Goal: Task Accomplishment & Management: Manage account settings

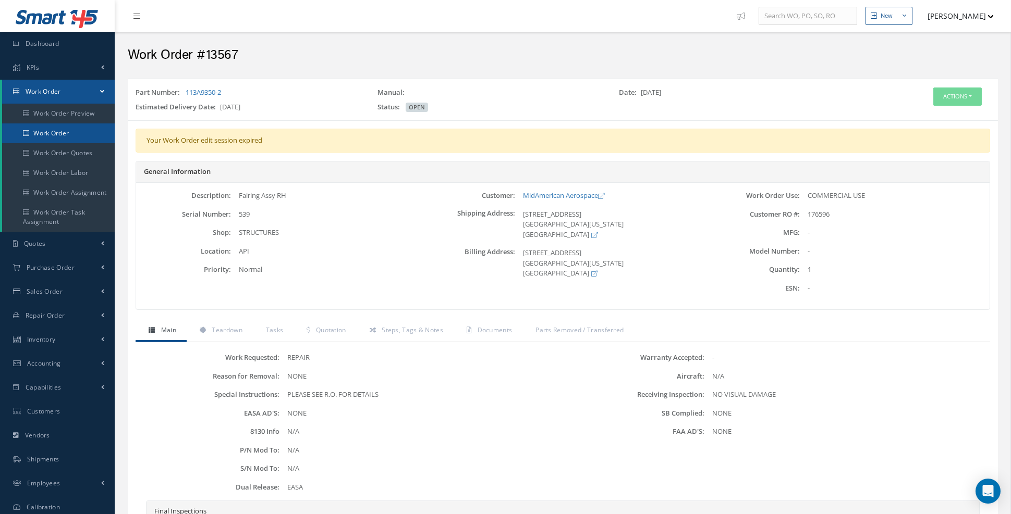
click at [69, 132] on link "Work Order" at bounding box center [58, 134] width 113 height 20
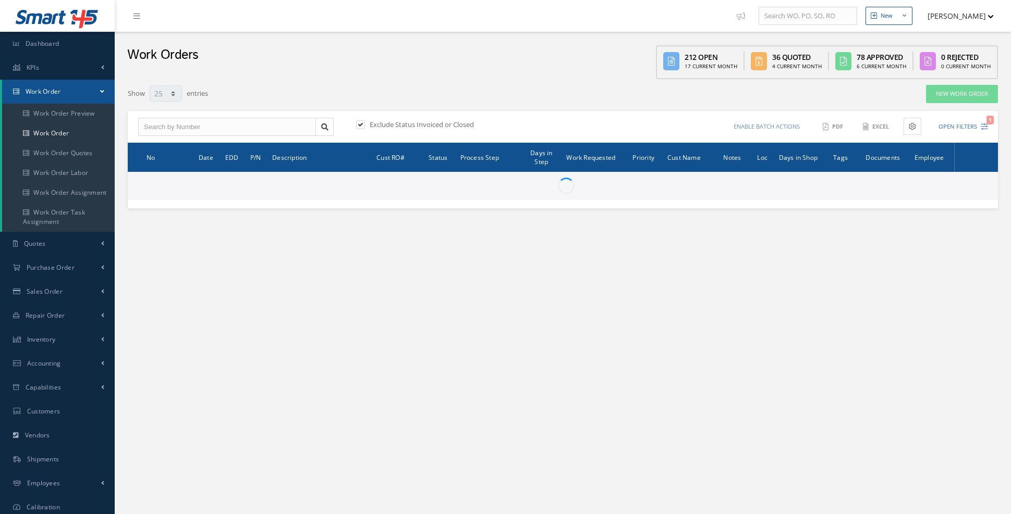
select select "25"
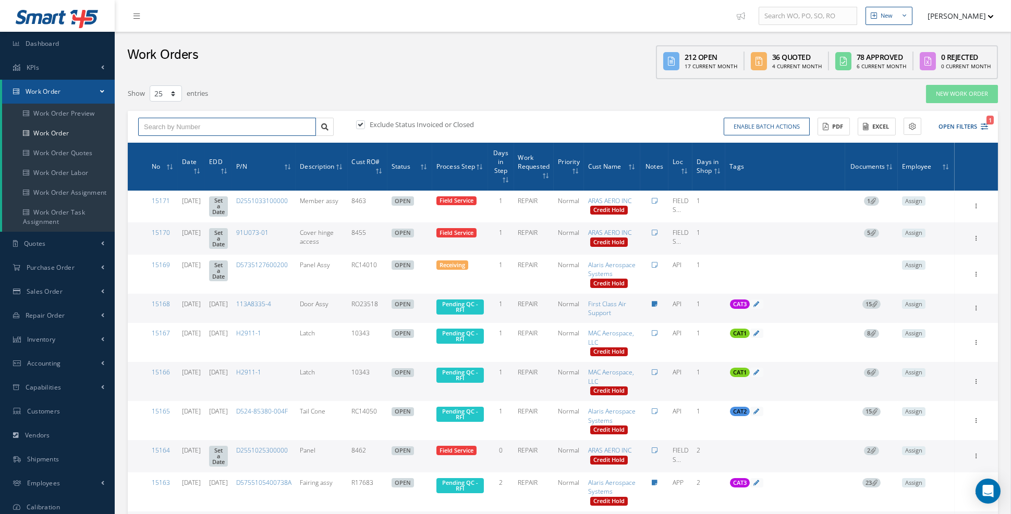
click at [279, 127] on input "text" at bounding box center [227, 127] width 178 height 19
type input "15101"
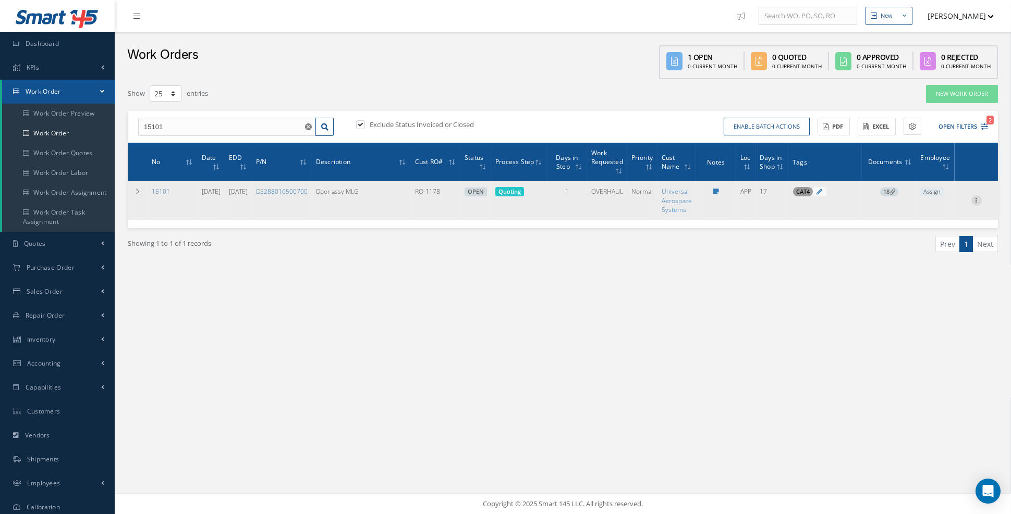
click at [977, 199] on icon at bounding box center [976, 199] width 10 height 8
click at [942, 218] on link "Edit" at bounding box center [928, 221] width 82 height 14
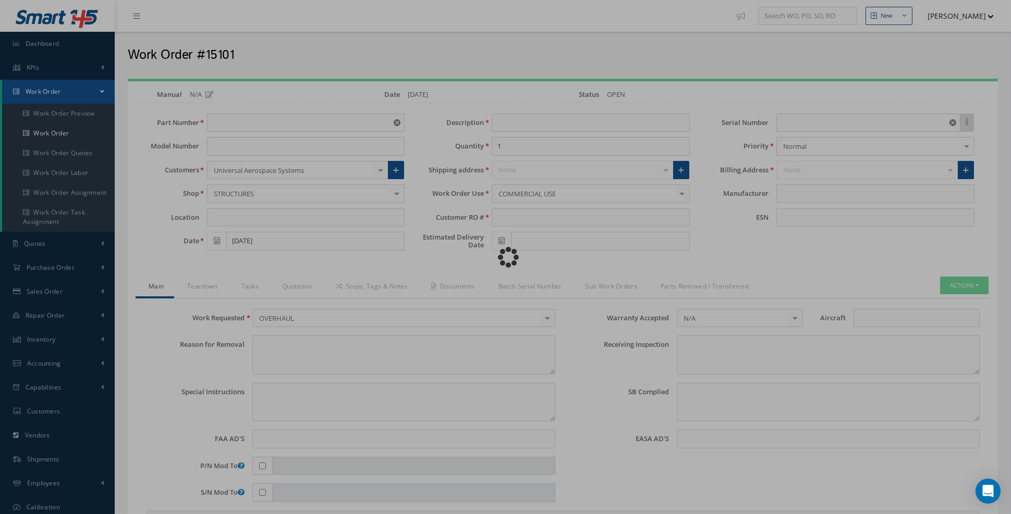
type input "D5288016500700"
type input "APP"
type input "[DATE]"
type input "Door assy MLG"
type input "RO-1178"
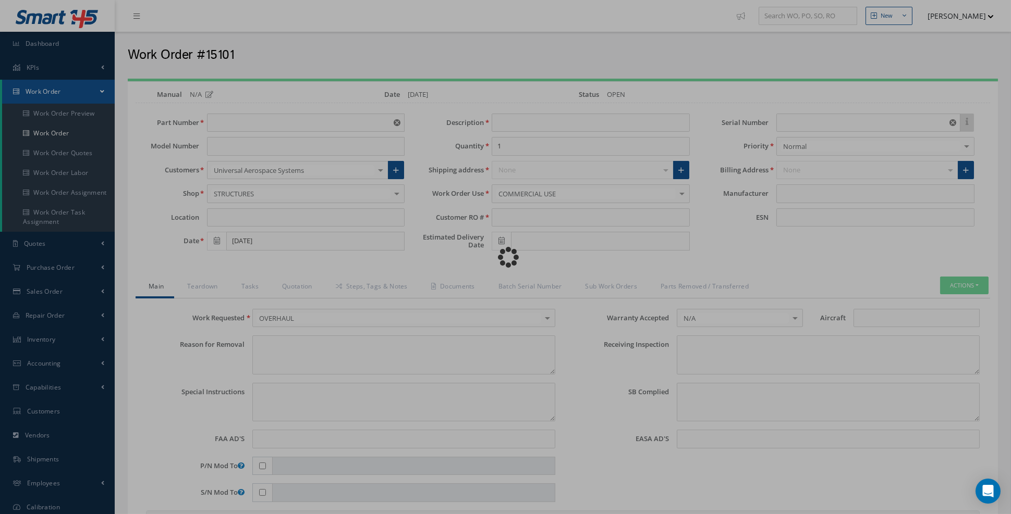
type input "[DATE]"
type input "FB4606"
type textarea "NONE"
type textarea "PLEASE SEE R.O. FOR DETAILS"
type input "NONE"
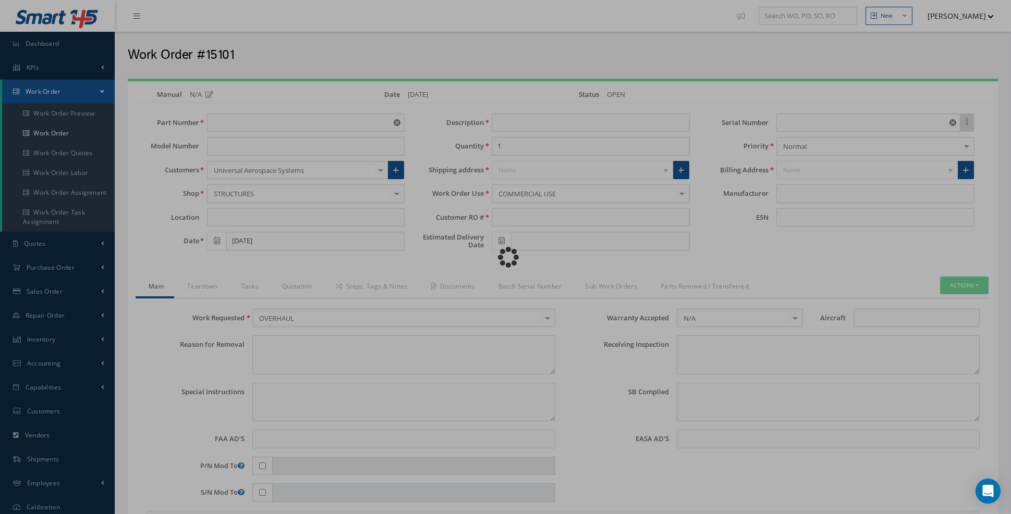
type textarea "NO VISUAL DAMAGE"
type textarea "NONE"
type input "NONE"
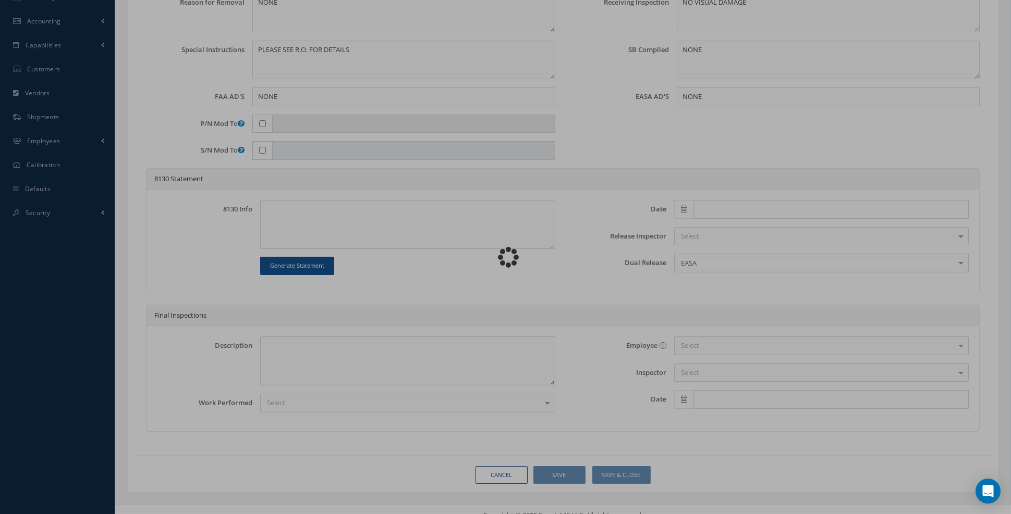
type input "_"
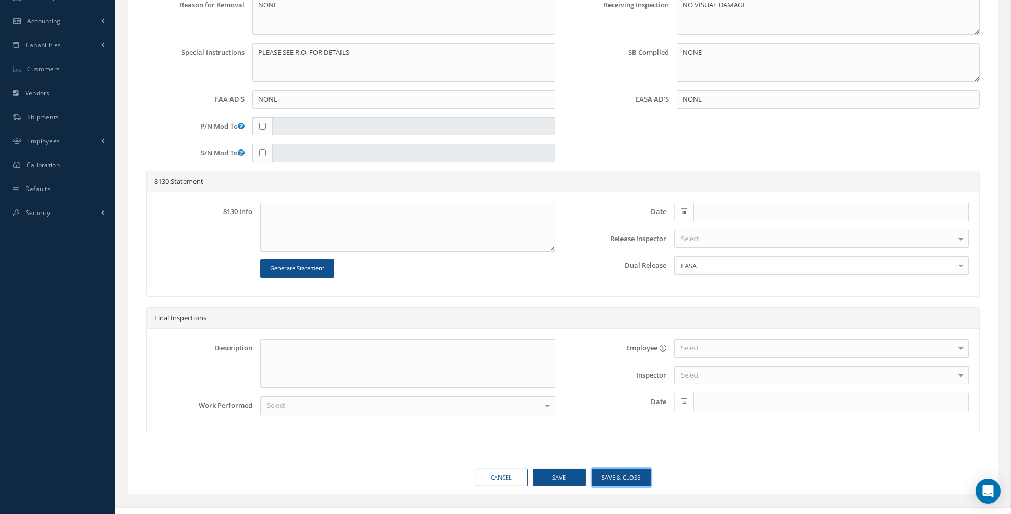
click at [622, 469] on button "Save & Close" at bounding box center [621, 478] width 58 height 18
type input "_"
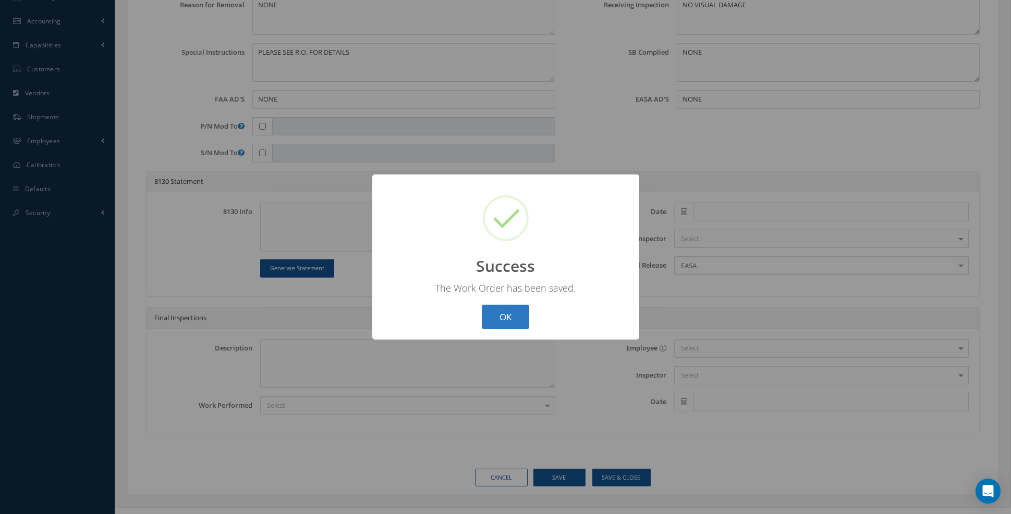
click at [502, 325] on button "OK" at bounding box center [505, 317] width 47 height 24
select select "25"
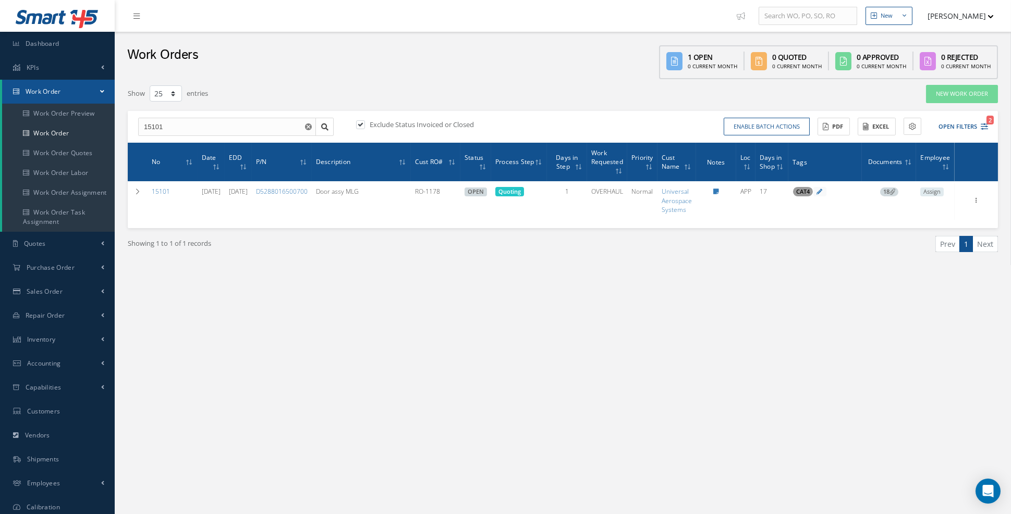
click at [896, 188] on span "18" at bounding box center [889, 192] width 18 height 9
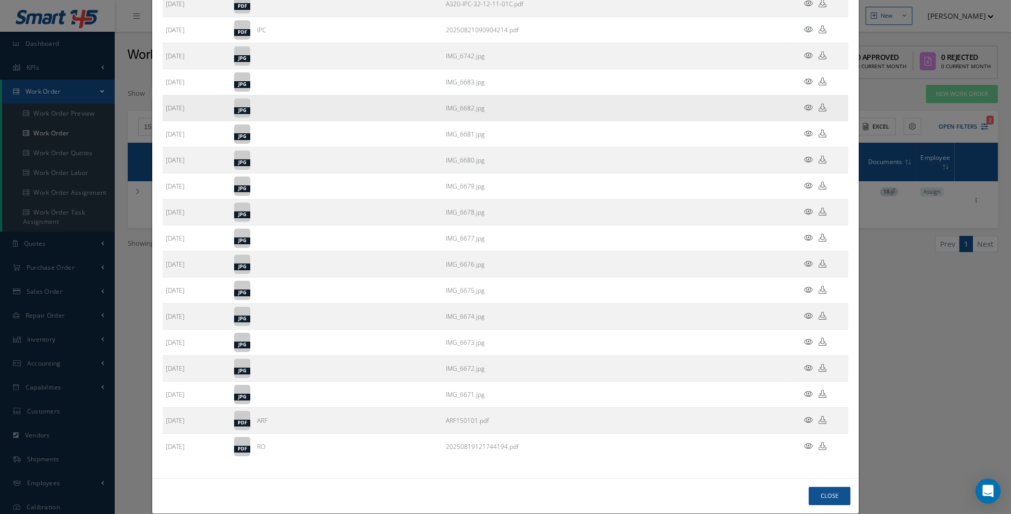
scroll to position [88, 0]
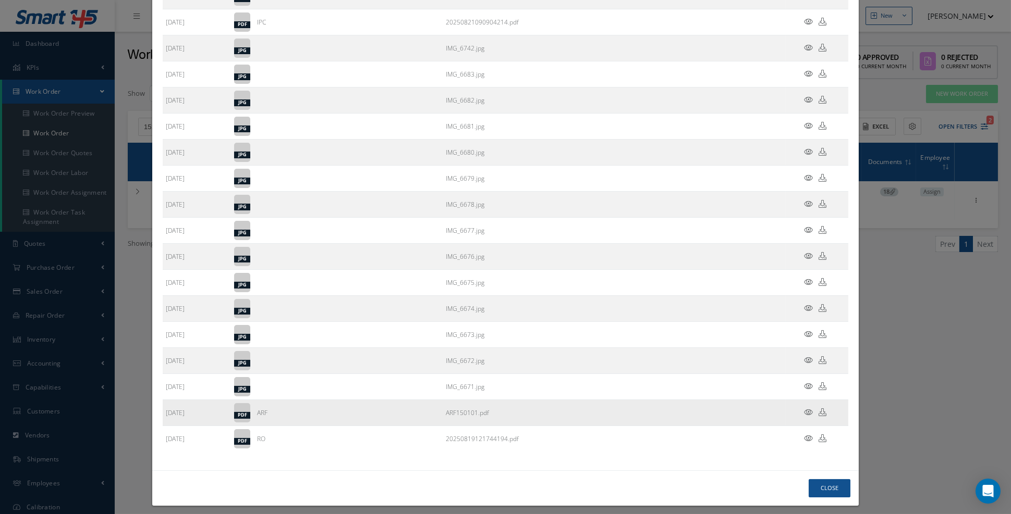
click at [808, 409] on icon at bounding box center [808, 413] width 9 height 8
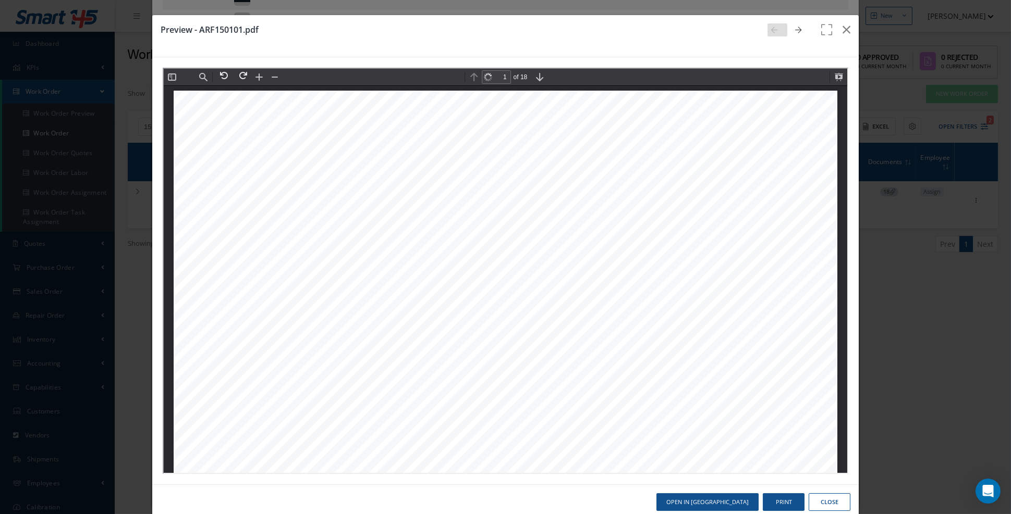
scroll to position [5, 0]
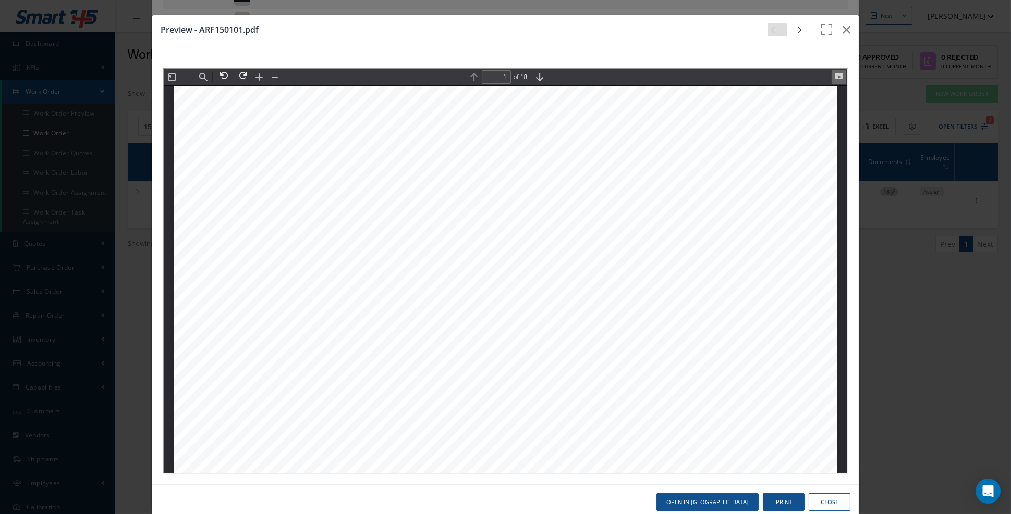
click at [837, 80] on button at bounding box center [837, 76] width 15 height 15
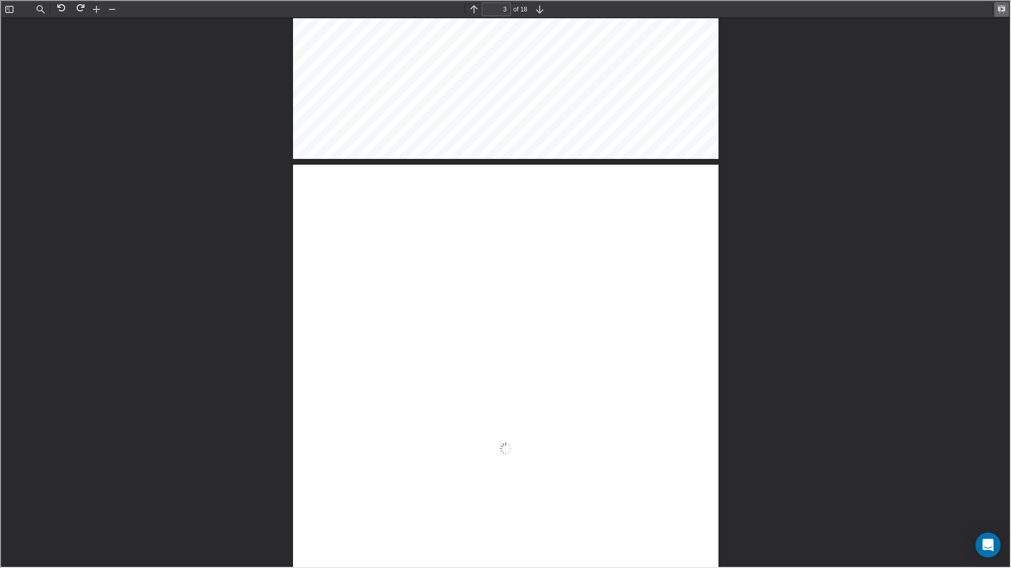
scroll to position [3157, 0]
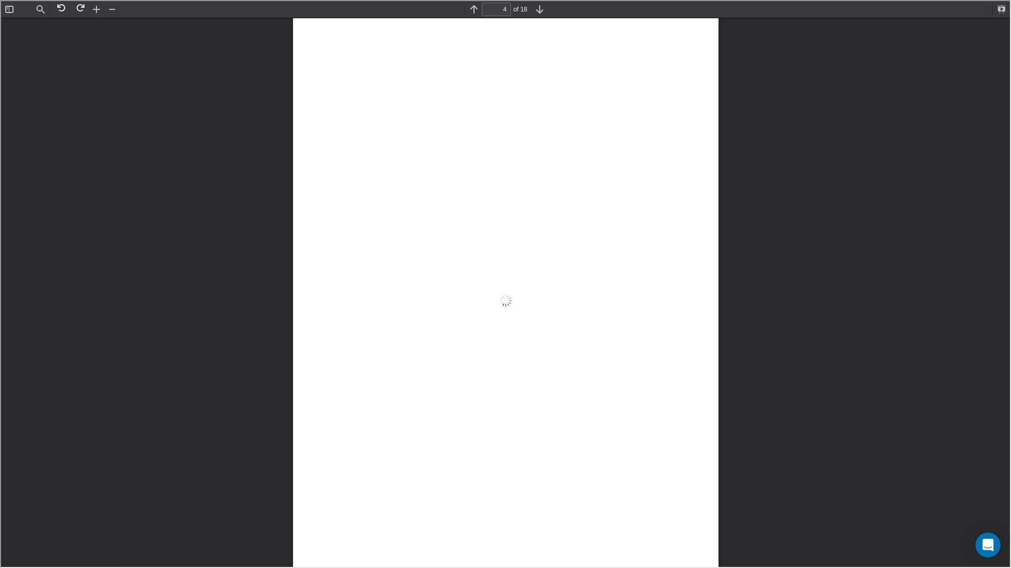
scroll to position [4735, 0]
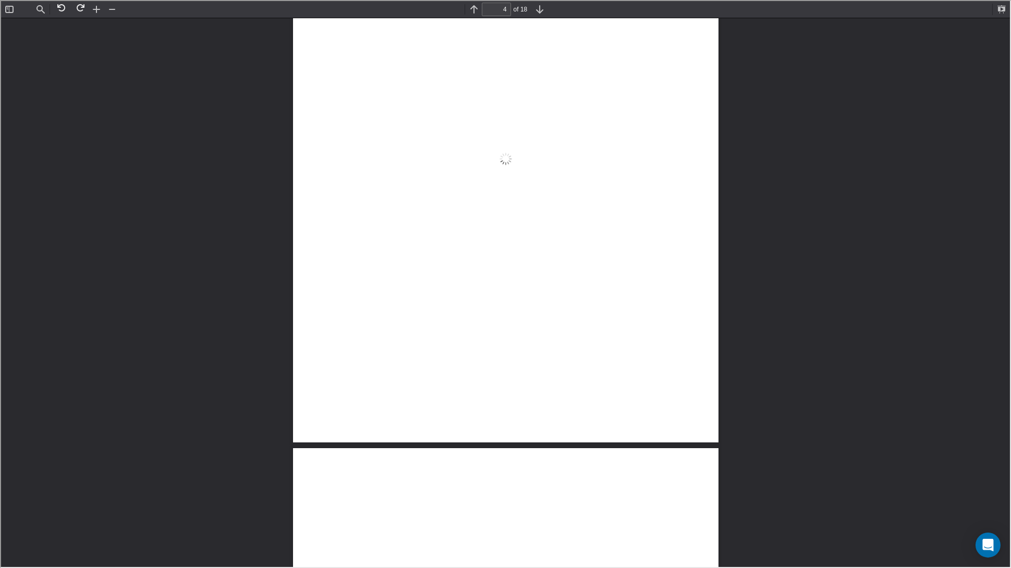
click at [797, 310] on div "ARF150101 19 Aug 2025 12:22 PM Untitled 1 of 18 Date: August 19, 2025 Work Orde…" at bounding box center [504, 444] width 1009 height 10324
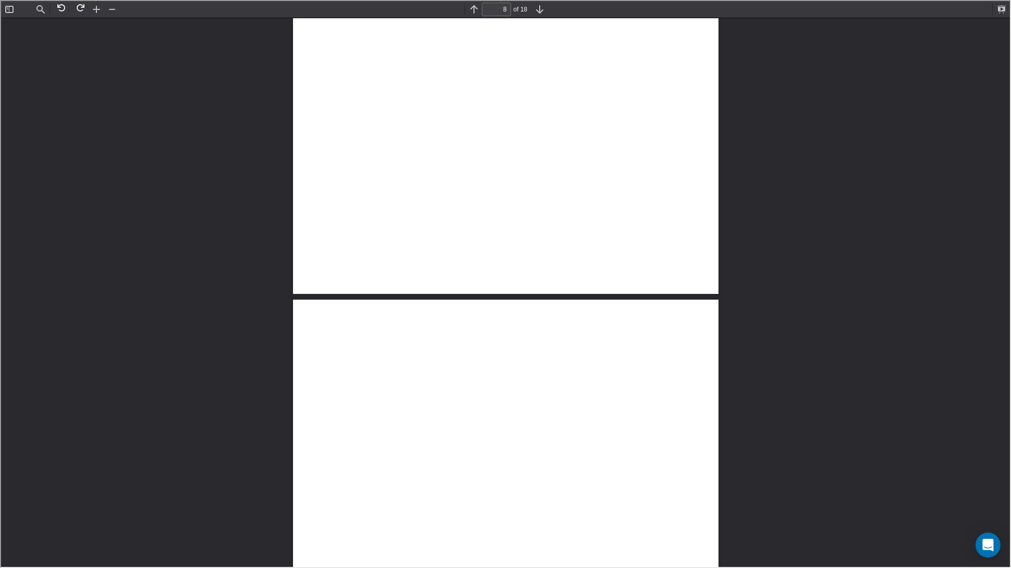
scroll to position [11048, 0]
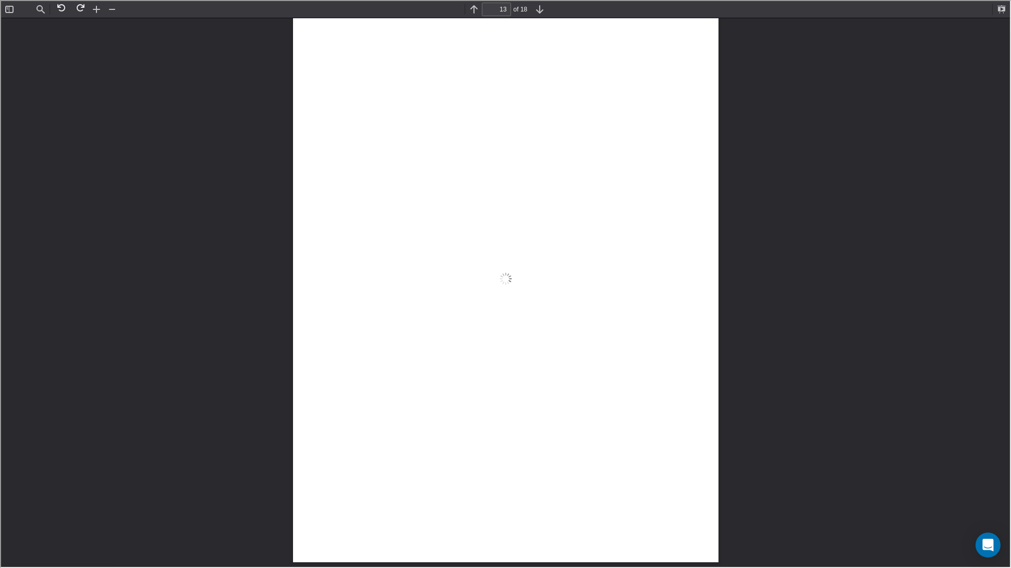
scroll to position [18940, 0]
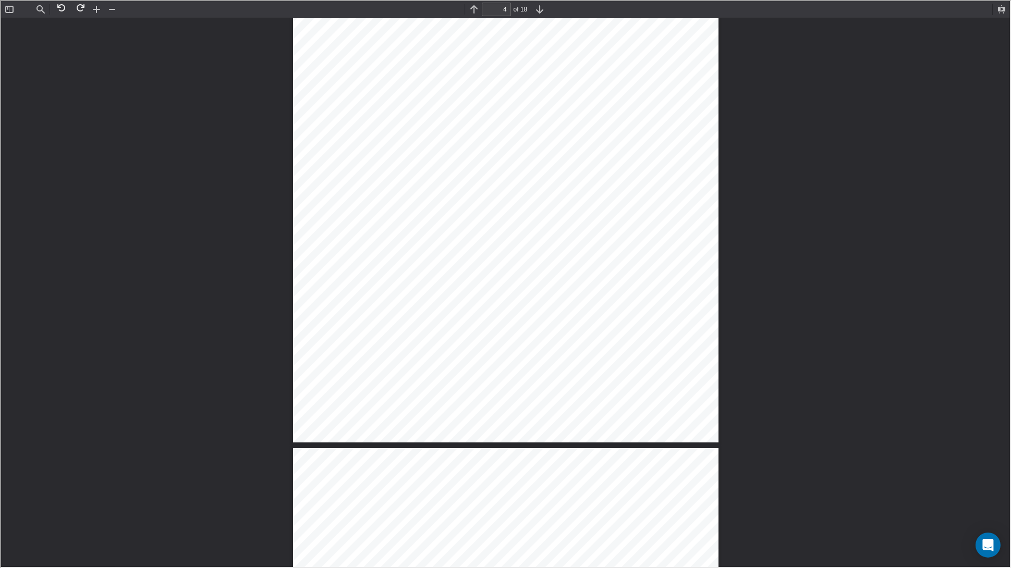
click at [401, 315] on div "ARF150101 Untitled 3 of 18 GVI and tap test performed found ok, restore paint l…" at bounding box center [504, 444] width 1009 height 10324
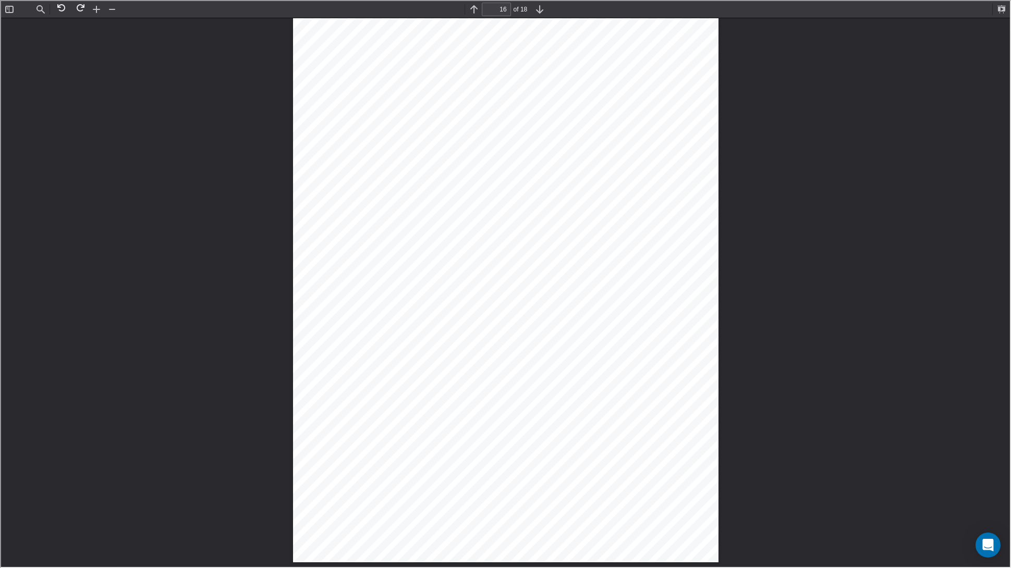
scroll to position [23674, 0]
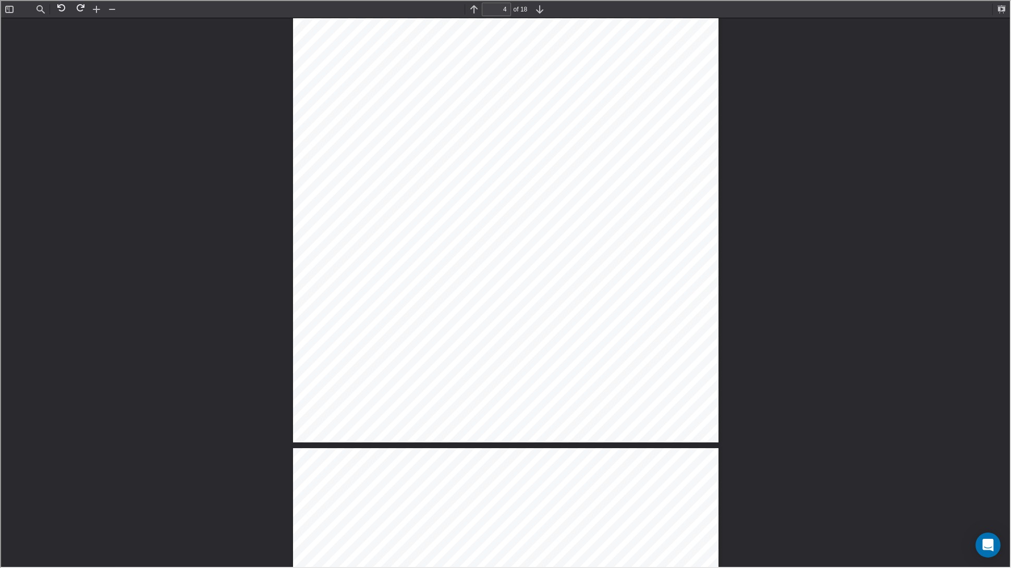
type input "3"
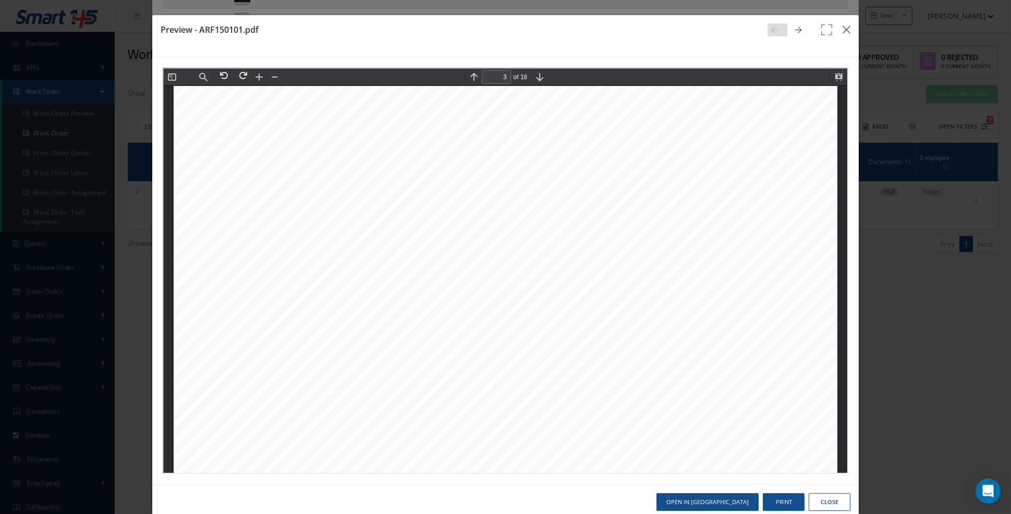
scroll to position [1784, 0]
click at [845, 35] on icon "button" at bounding box center [846, 29] width 8 height 13
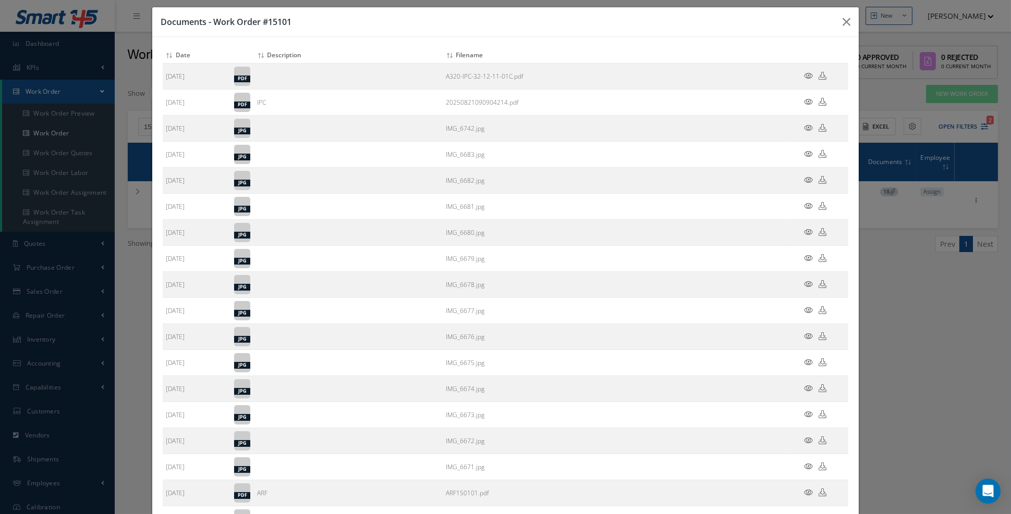
scroll to position [0, 0]
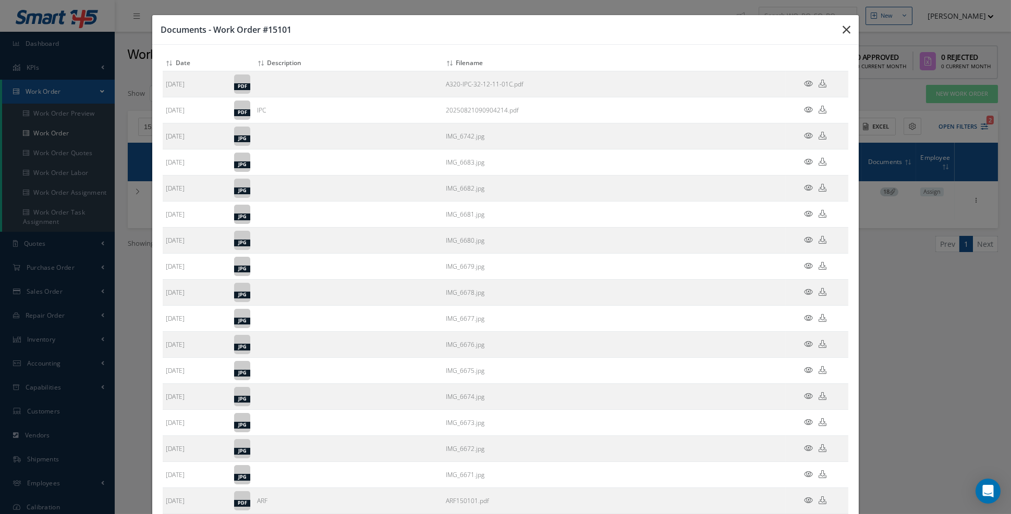
click at [849, 32] on icon "button" at bounding box center [846, 29] width 8 height 13
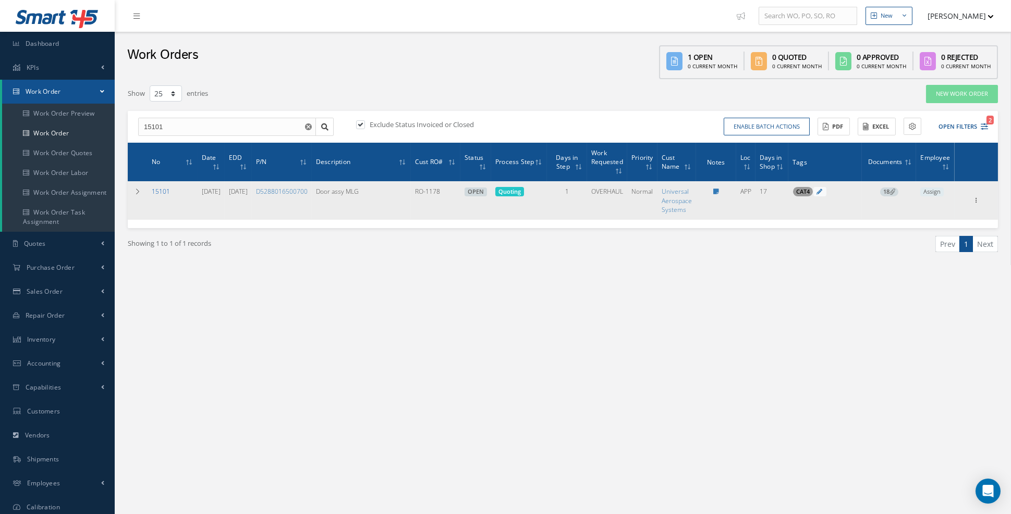
click at [164, 194] on link "15101" at bounding box center [161, 191] width 18 height 9
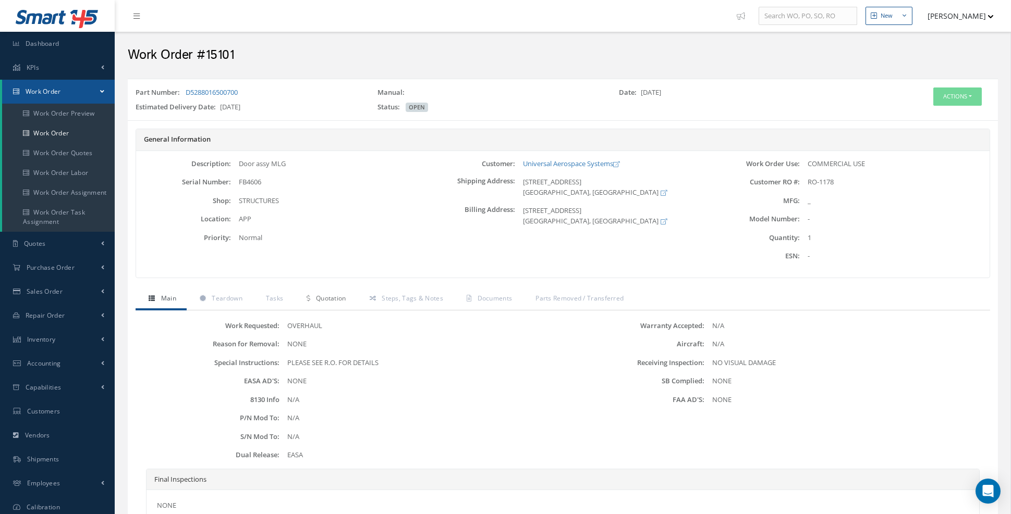
click at [336, 298] on span "Quotation" at bounding box center [331, 298] width 30 height 9
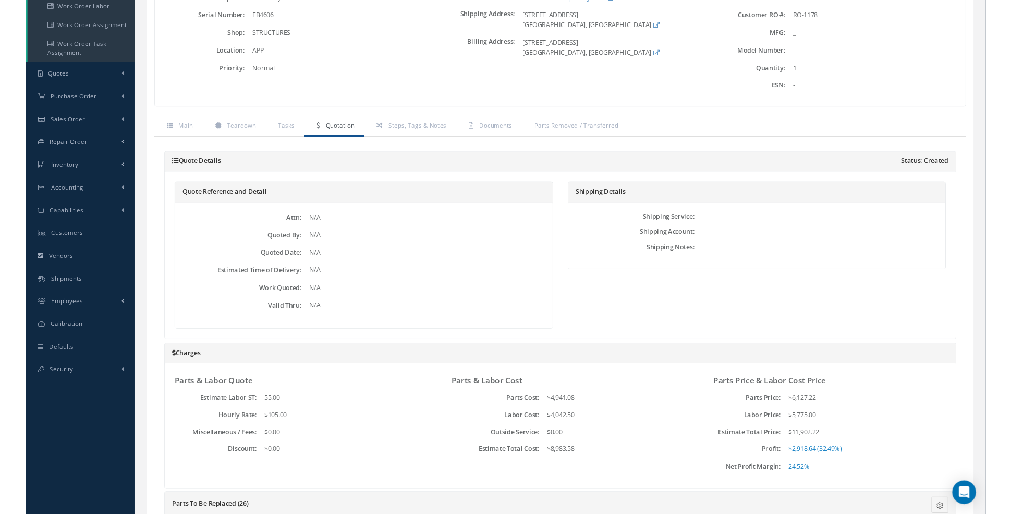
scroll to position [169, 0]
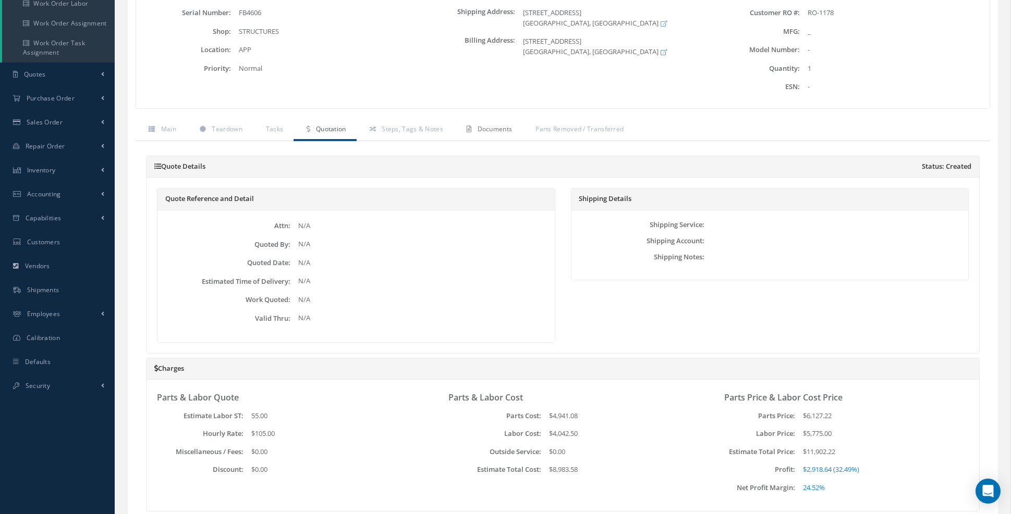
click at [496, 130] on span "Documents" at bounding box center [494, 129] width 35 height 9
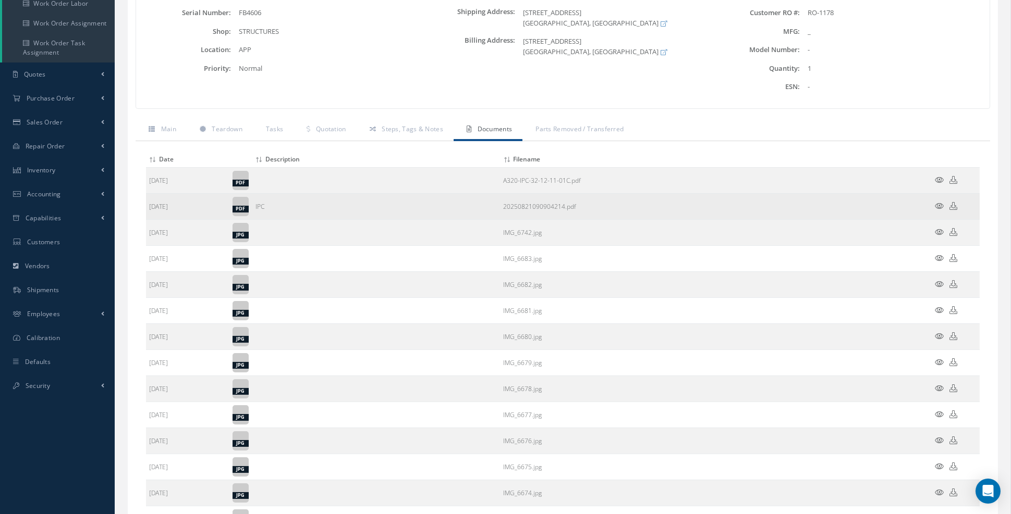
click at [939, 203] on icon at bounding box center [939, 206] width 9 height 8
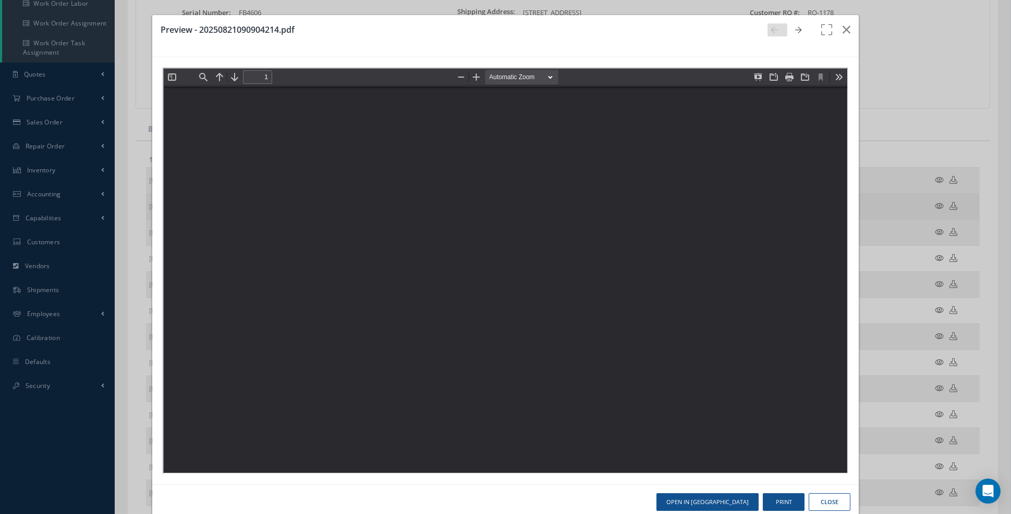
type input "0"
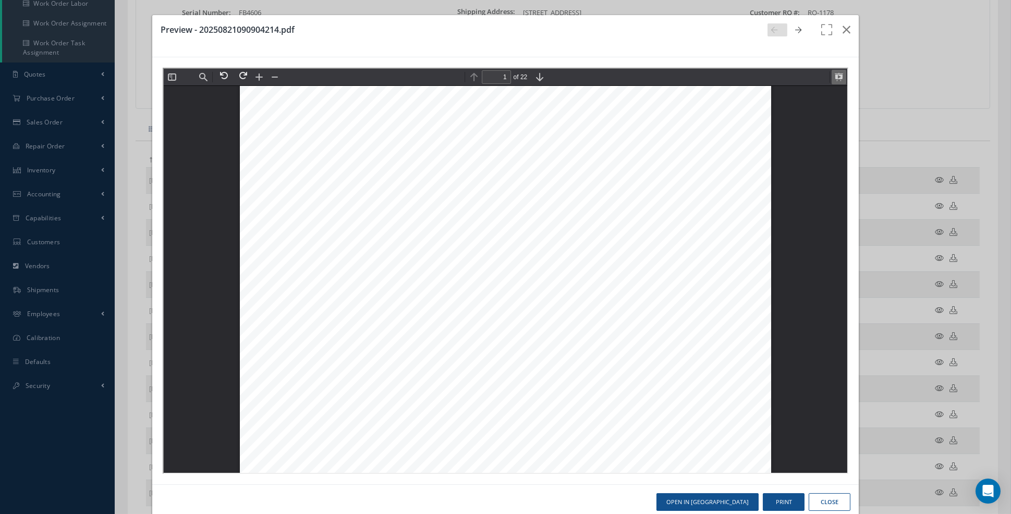
click at [835, 78] on button at bounding box center [837, 76] width 15 height 15
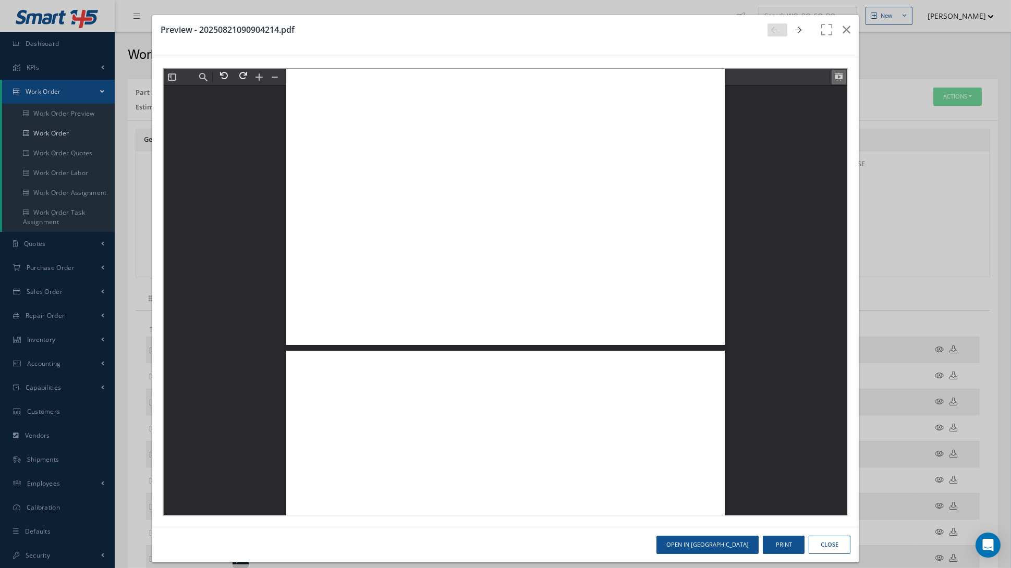
scroll to position [11048, 0]
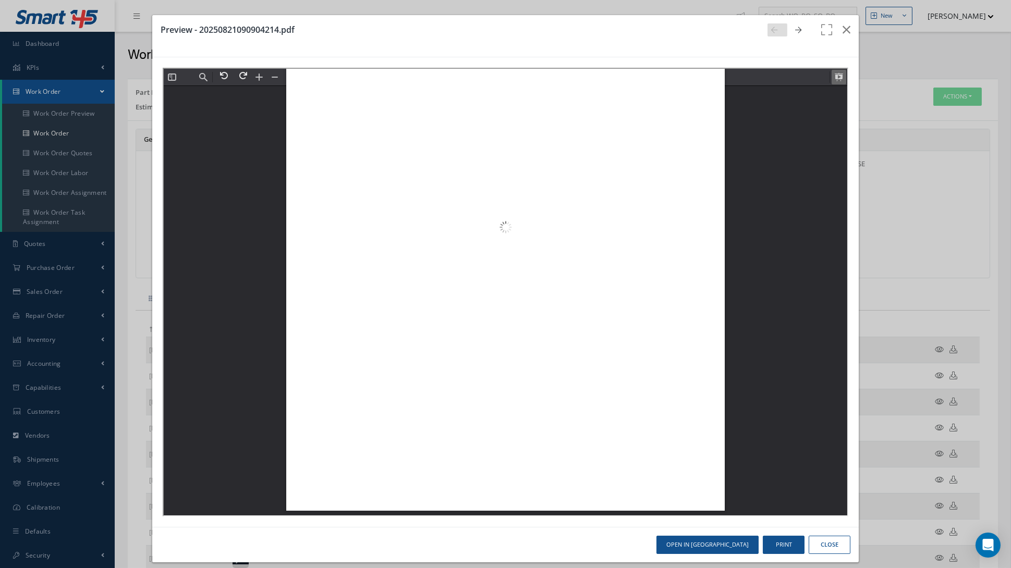
type input "10"
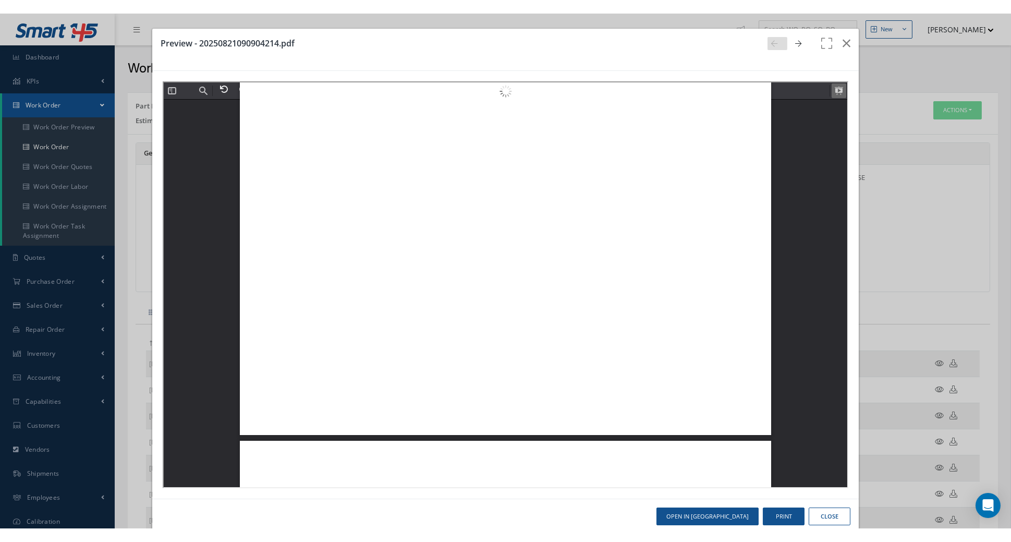
scroll to position [6240, 0]
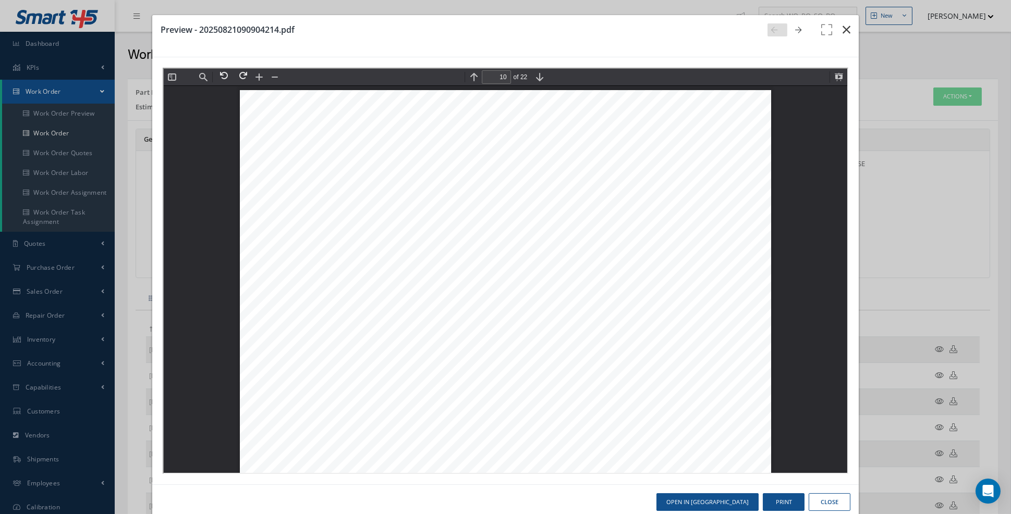
click at [845, 33] on icon "button" at bounding box center [846, 29] width 8 height 13
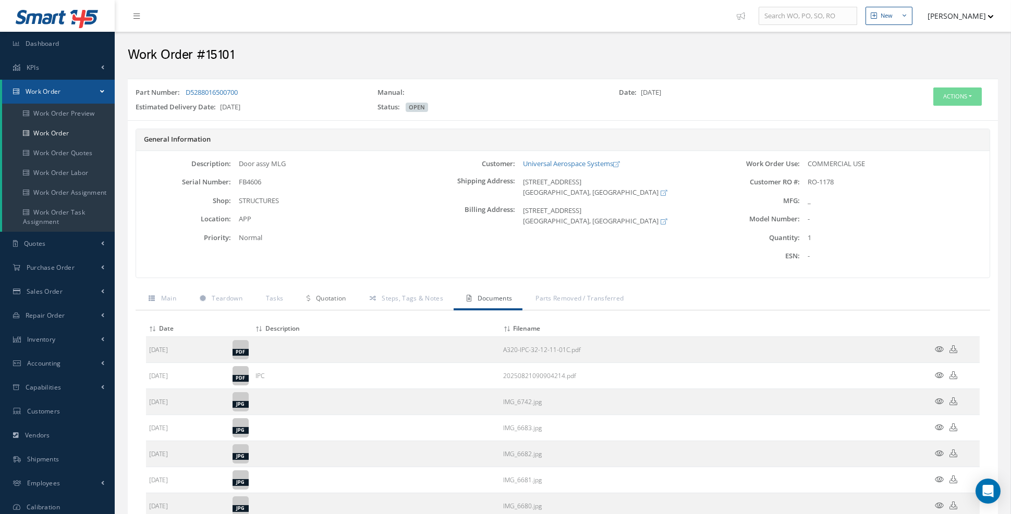
click at [330, 299] on span "Quotation" at bounding box center [331, 298] width 30 height 9
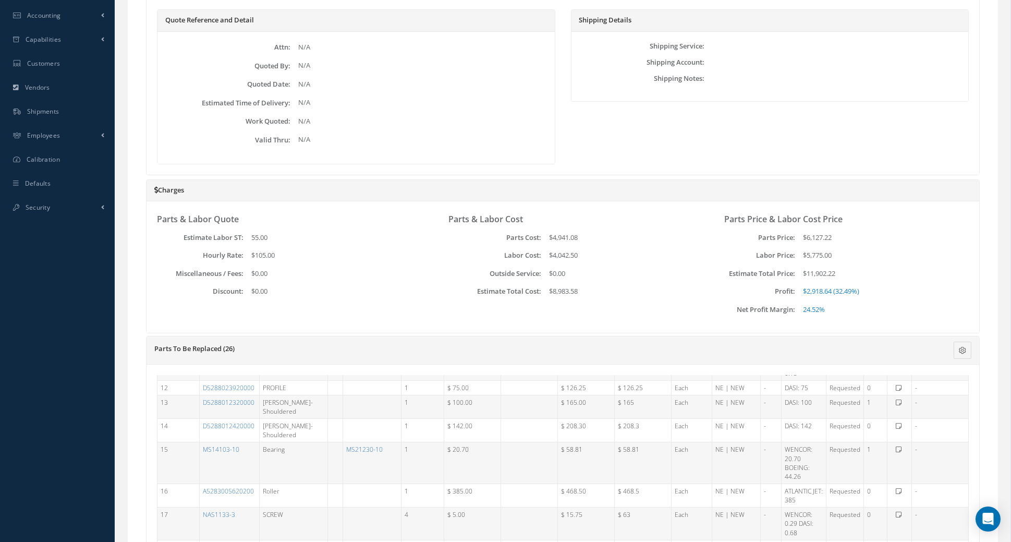
scroll to position [303, 0]
click at [489, 322] on div "Parts & Labor Quote Estimate Labor ST: 55.00 Hourly Rate: $105.00 Miscellaneous…" at bounding box center [562, 266] width 832 height 131
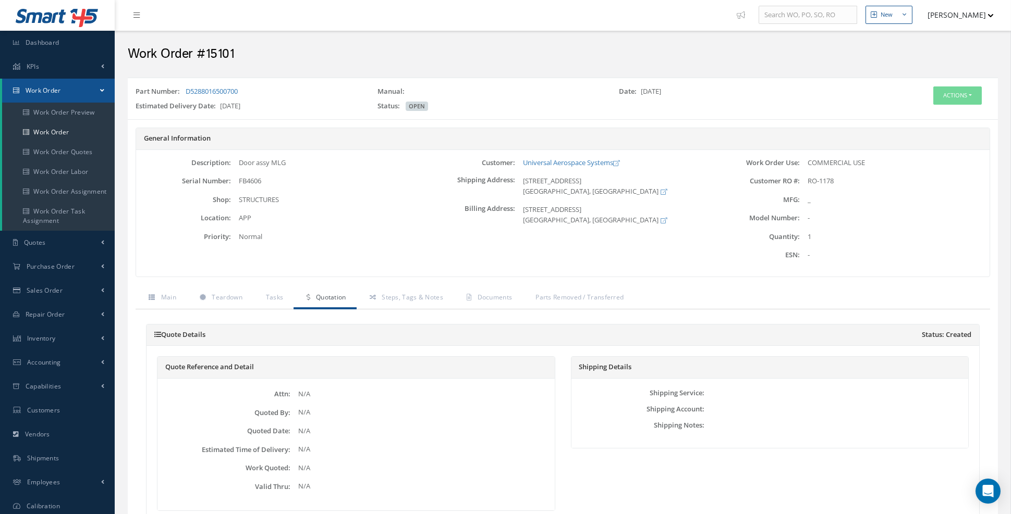
scroll to position [0, 0]
click at [62, 136] on link "Work Order" at bounding box center [58, 134] width 113 height 20
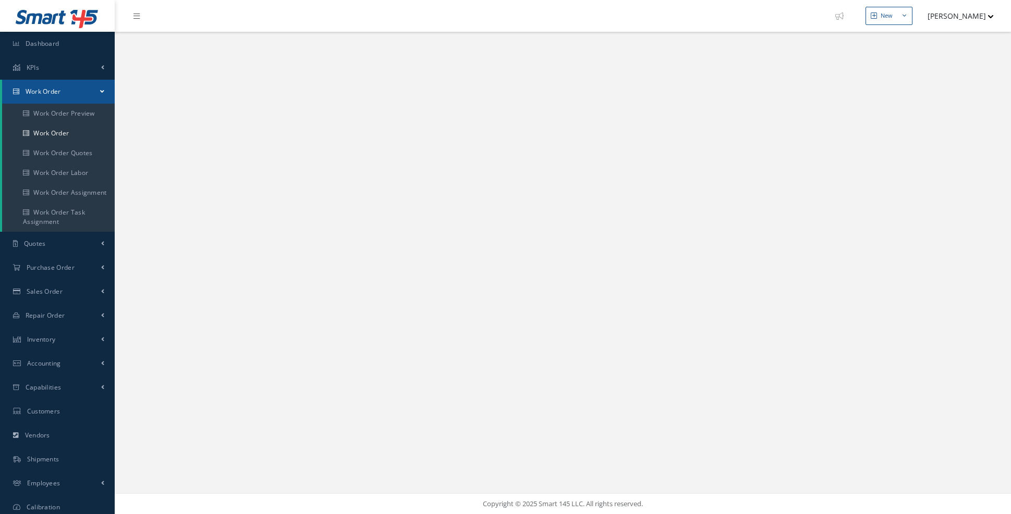
select select "25"
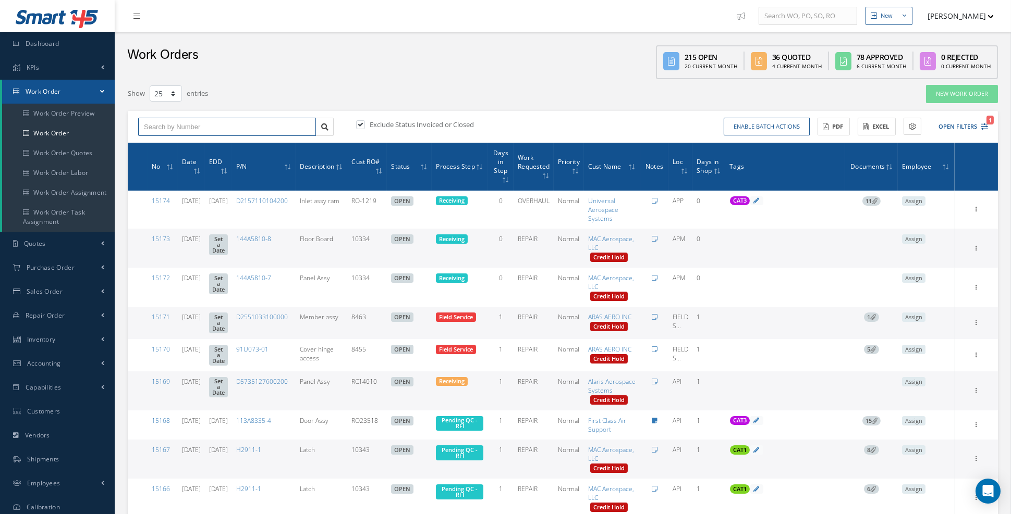
click at [227, 129] on input "text" at bounding box center [227, 127] width 178 height 19
type input "15102"
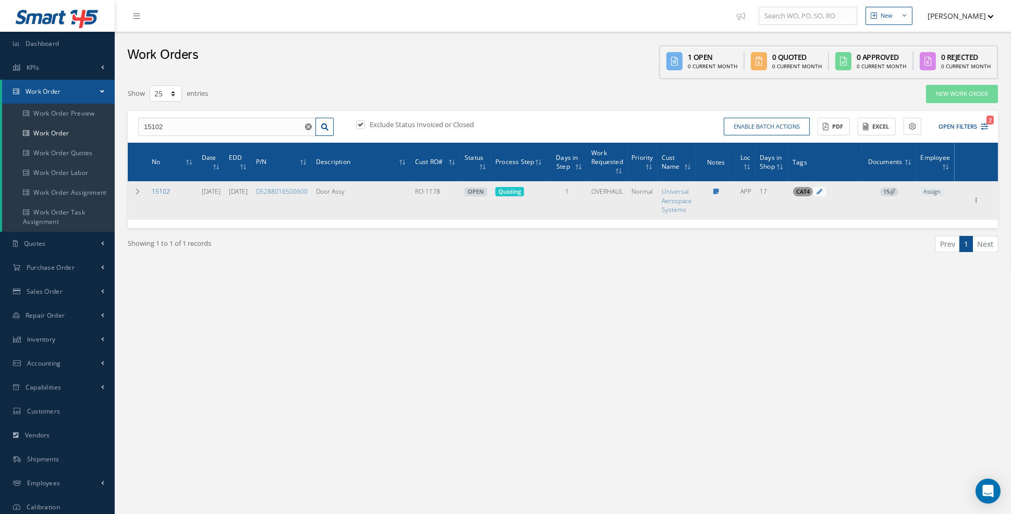
click at [158, 193] on link "15102" at bounding box center [161, 191] width 18 height 9
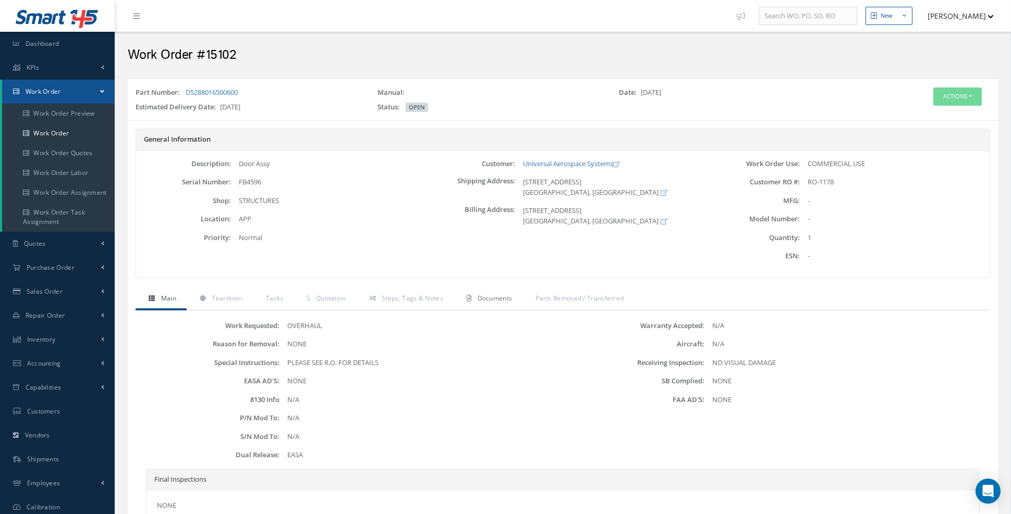
click at [499, 301] on link "Documents" at bounding box center [487, 300] width 69 height 22
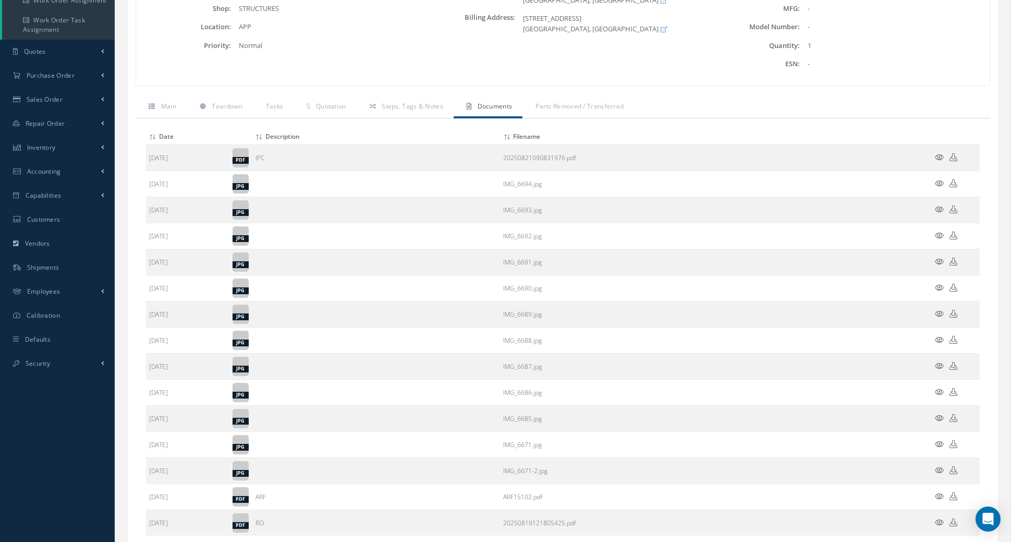
scroll to position [257, 0]
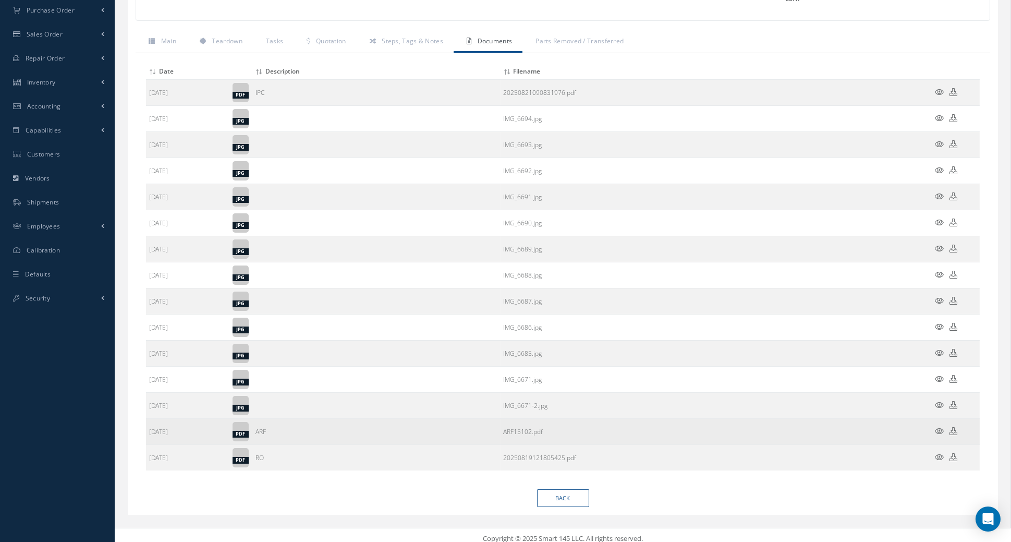
click at [940, 427] on icon at bounding box center [939, 431] width 9 height 8
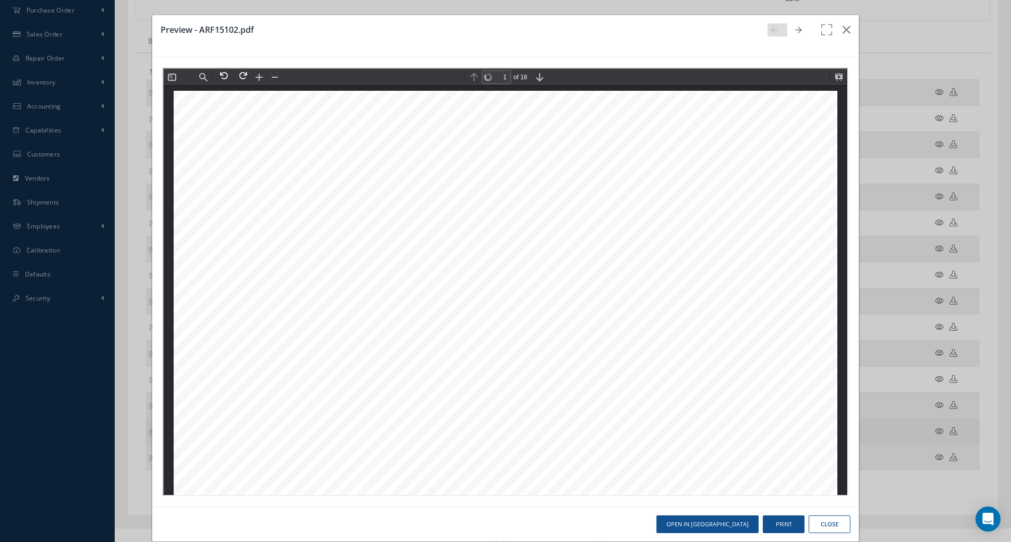
scroll to position [5, 0]
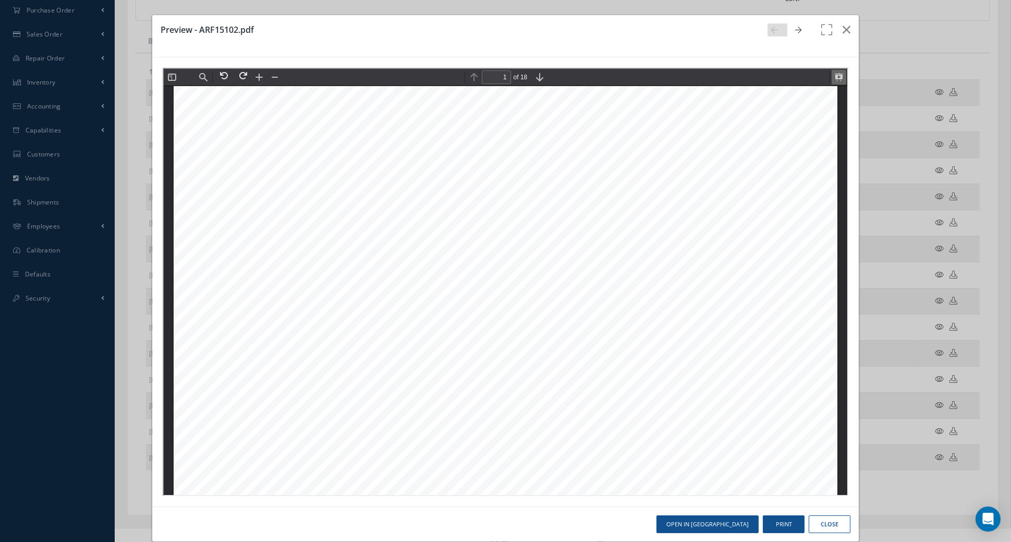
click at [838, 78] on button at bounding box center [837, 76] width 15 height 15
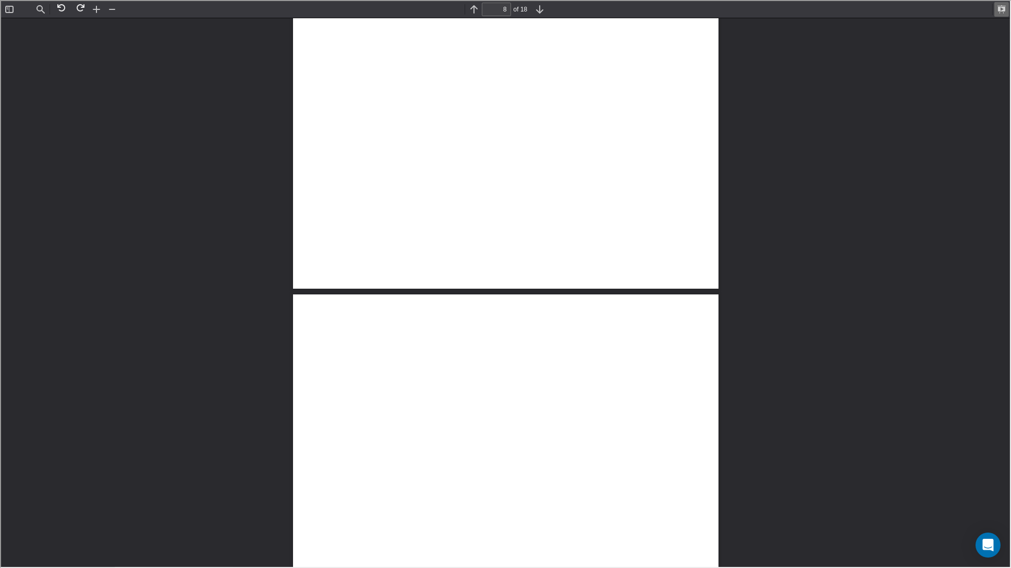
scroll to position [11045, 0]
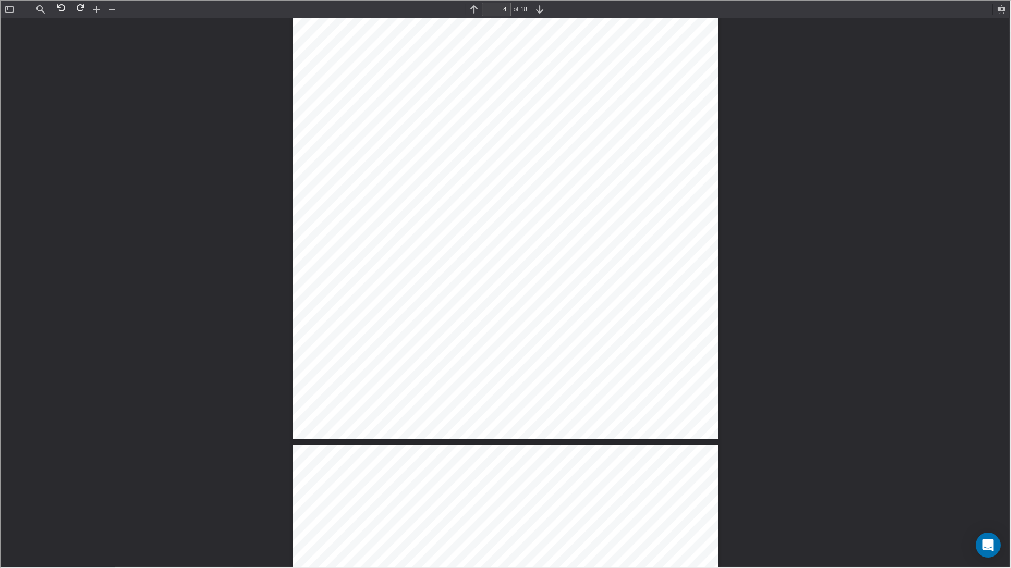
click at [577, 38] on div "ARF15102 Untitled 3 of 18 GVI and tap test performed found ok, restore paint le…" at bounding box center [504, 441] width 1009 height 10314
type input "5"
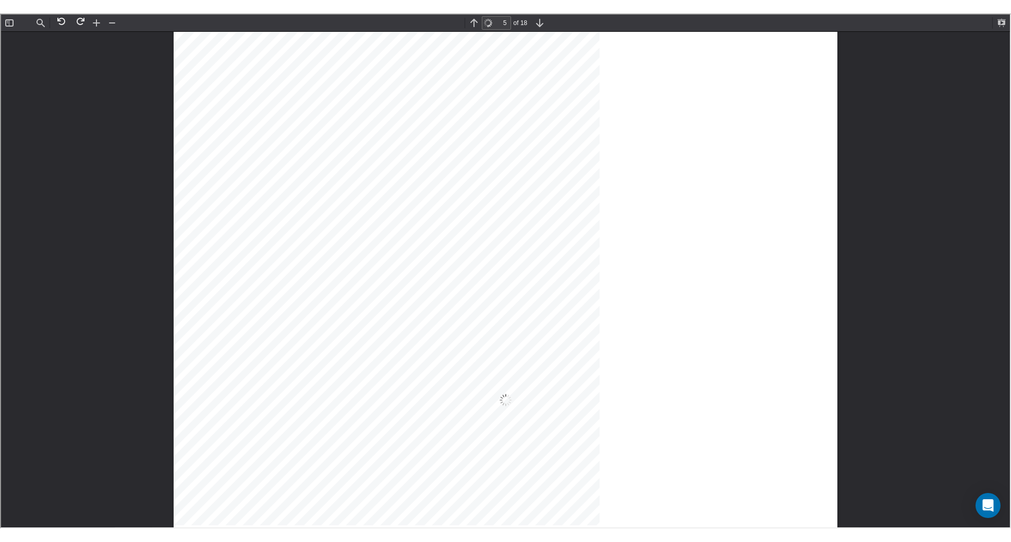
scroll to position [3564, 0]
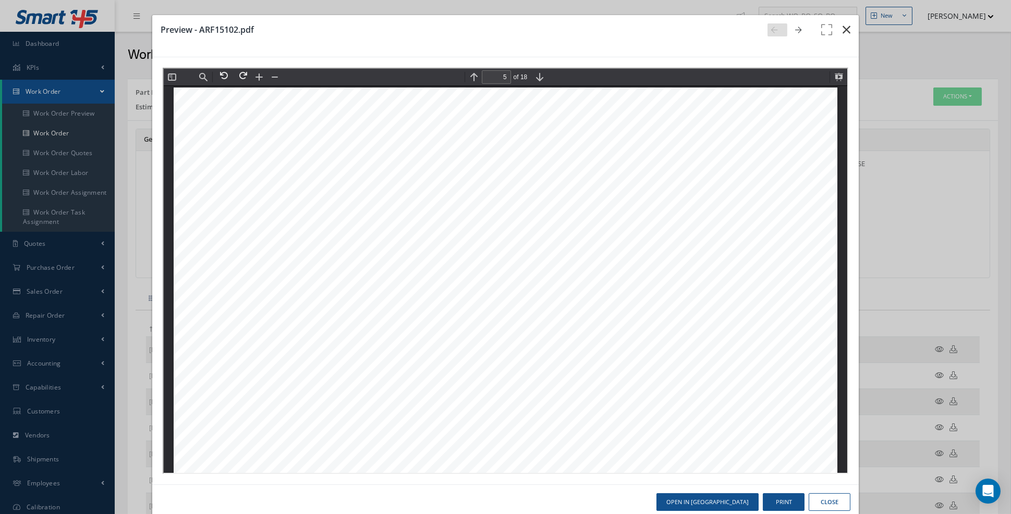
click at [844, 32] on icon "button" at bounding box center [846, 29] width 8 height 13
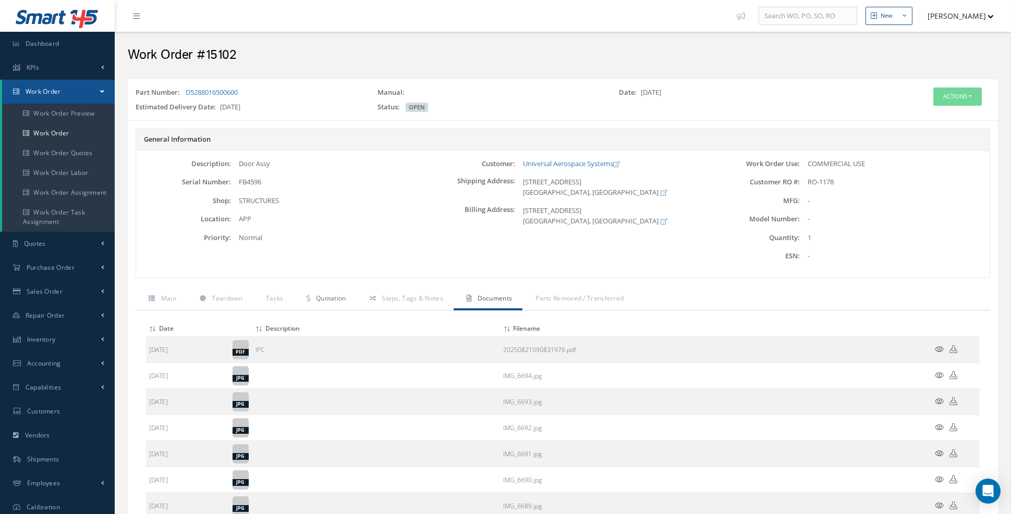
click at [336, 303] on link "Quotation" at bounding box center [324, 300] width 63 height 22
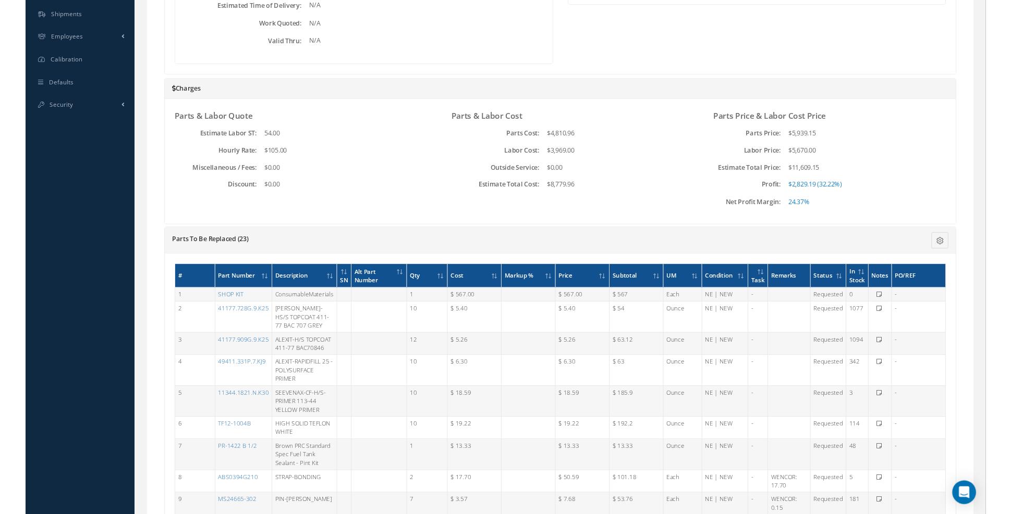
scroll to position [444, 0]
